Goal: Navigation & Orientation: Find specific page/section

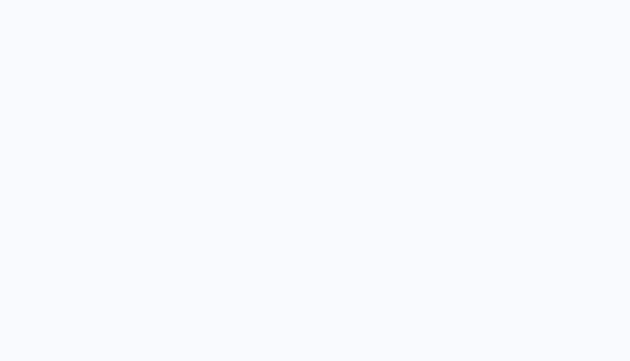
click at [352, 270] on body at bounding box center [315, 180] width 630 height 361
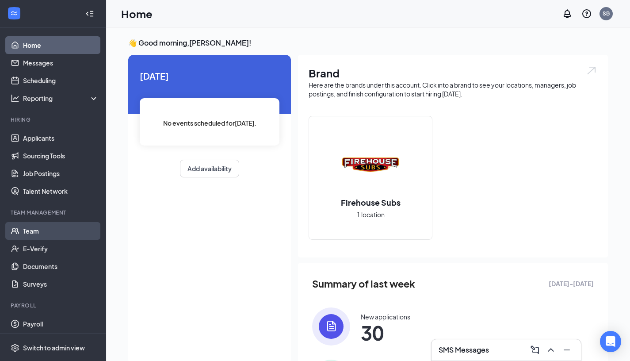
click at [53, 229] on link "Team" at bounding box center [61, 231] width 76 height 18
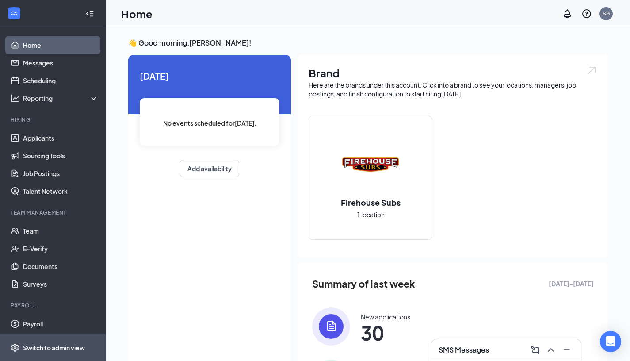
click at [45, 347] on div "Switch to admin view" at bounding box center [54, 347] width 62 height 9
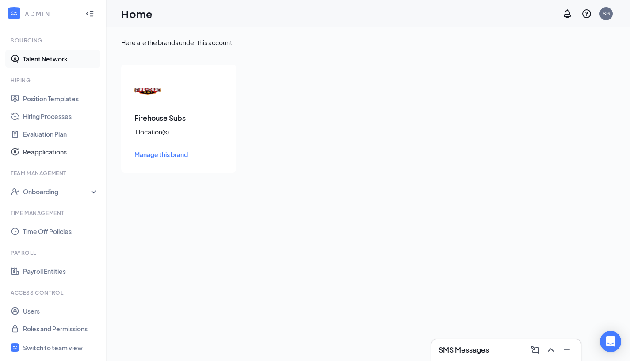
scroll to position [179, 0]
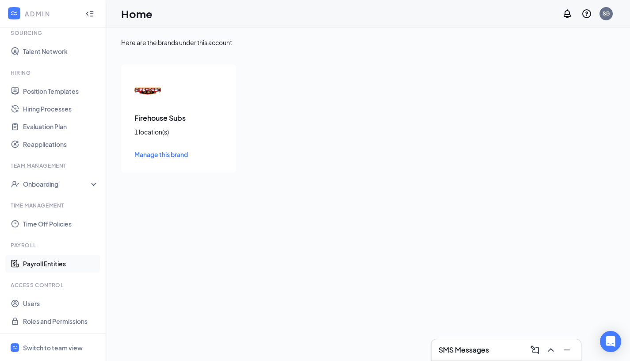
click at [55, 260] on link "Payroll Entities" at bounding box center [61, 264] width 76 height 18
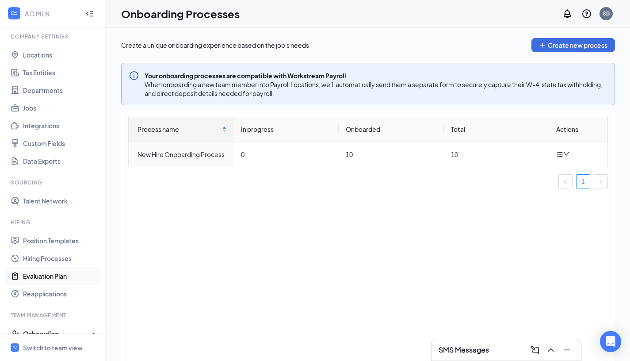
scroll to position [28, 0]
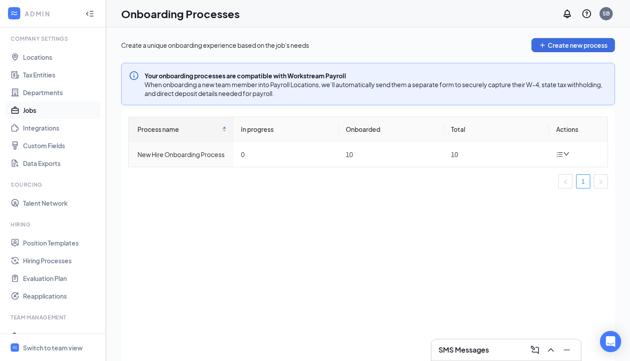
click at [30, 114] on link "Jobs" at bounding box center [61, 110] width 76 height 18
